Goal: Task Accomplishment & Management: Manage account settings

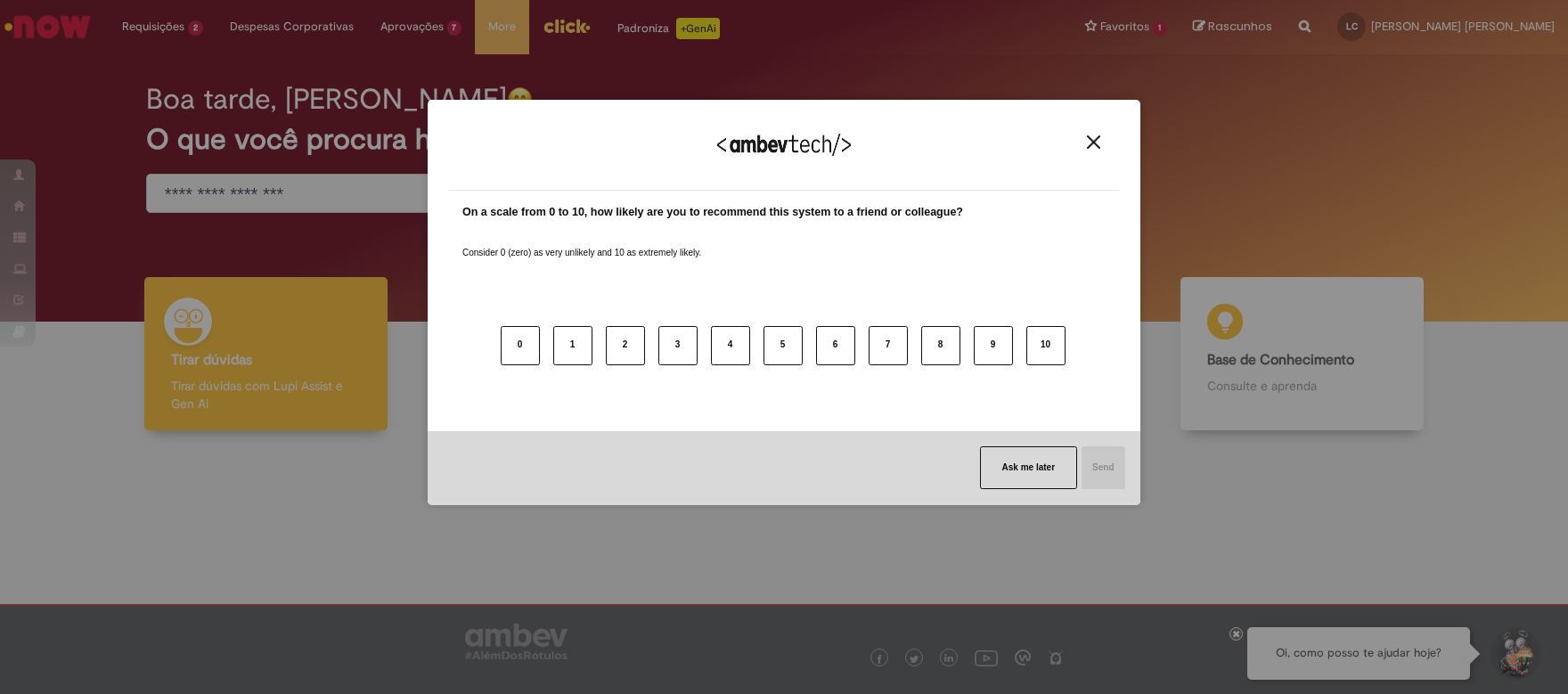
click at [1094, 143] on img "Close" at bounding box center [1093, 142] width 13 height 13
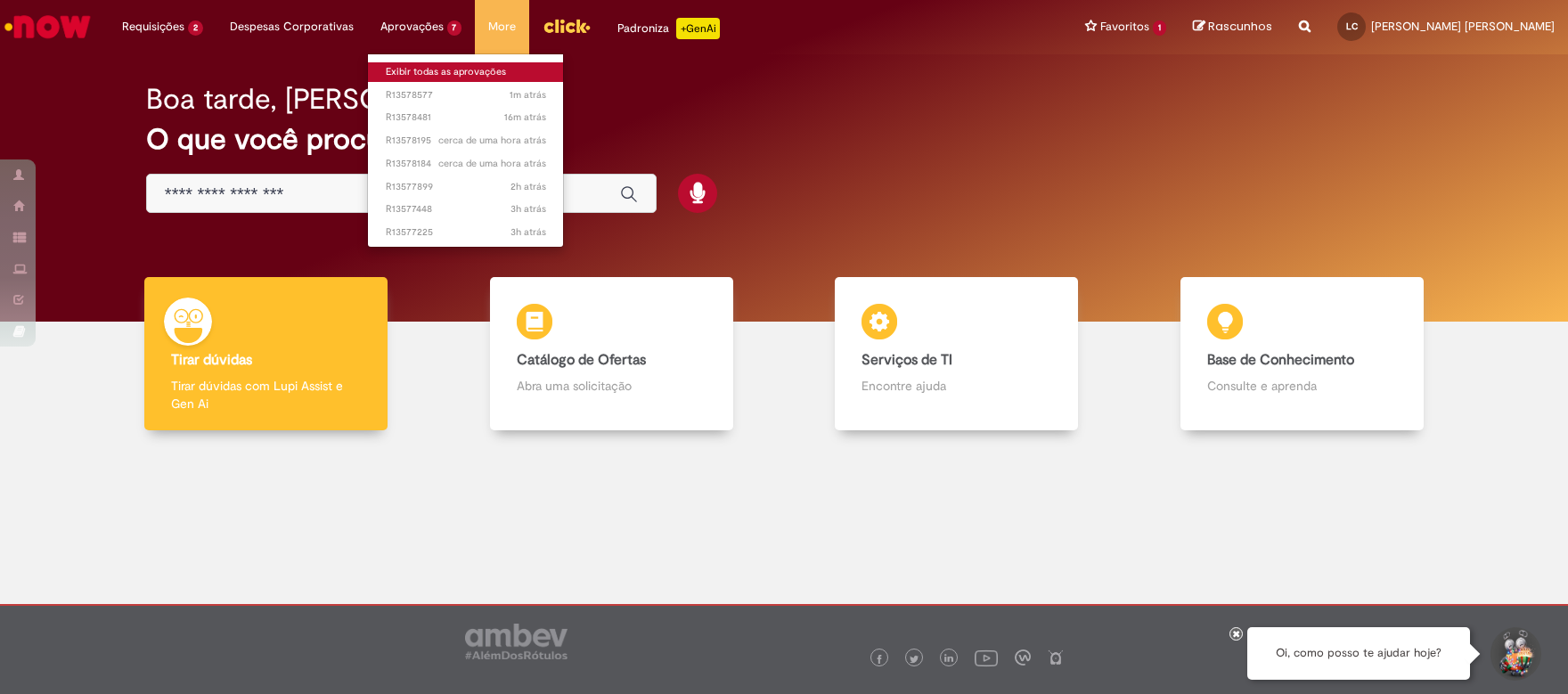
click at [412, 74] on link "Exibir todas as aprovações" at bounding box center [466, 71] width 196 height 19
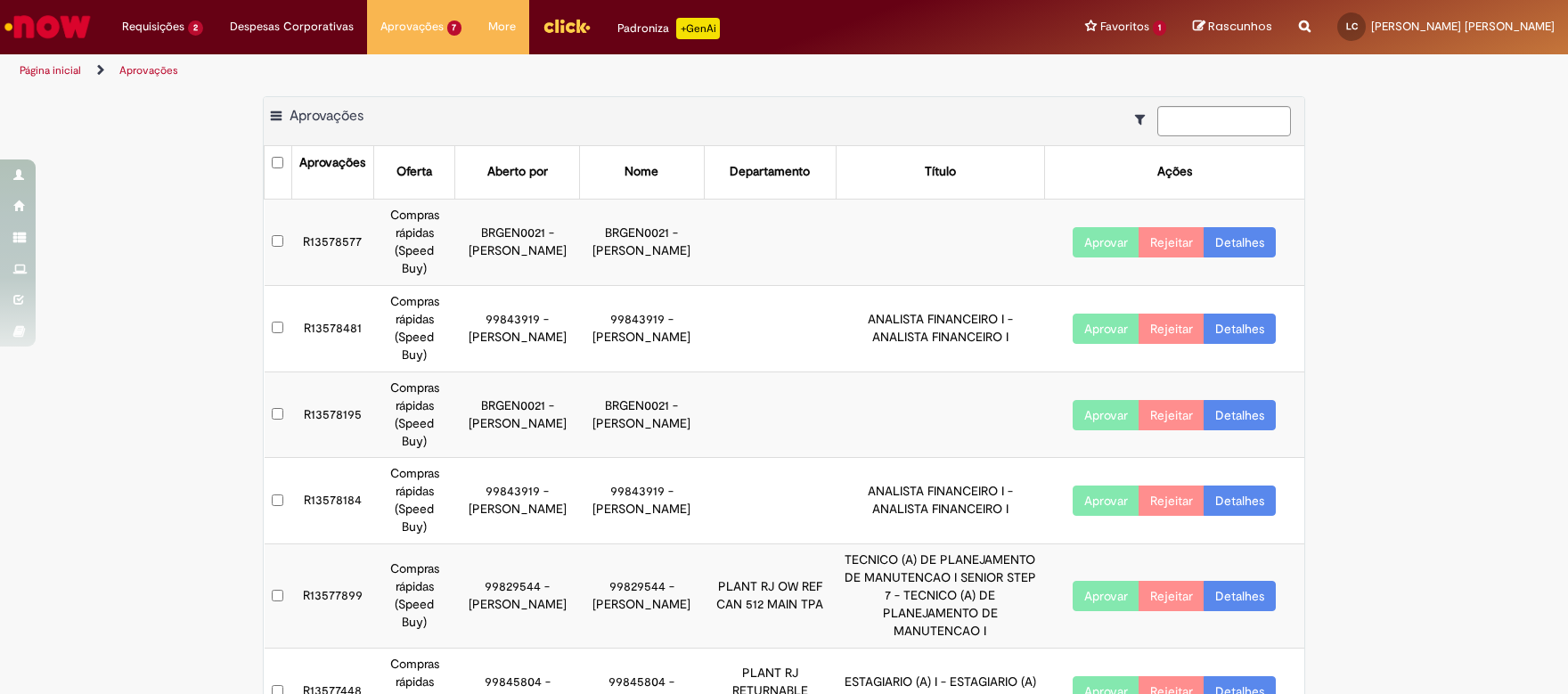
scroll to position [87, 0]
